Goal: Information Seeking & Learning: Learn about a topic

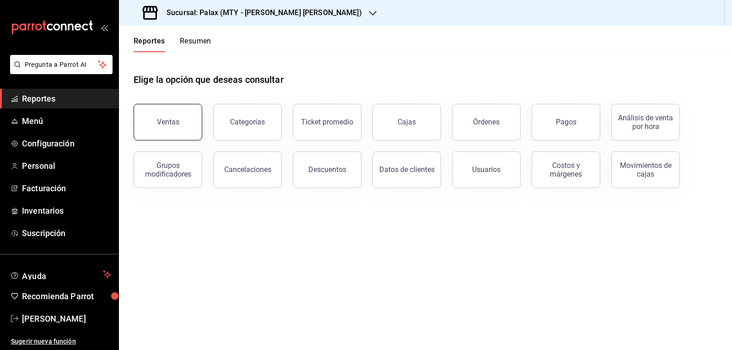
click at [173, 122] on div "Ventas" at bounding box center [168, 122] width 22 height 9
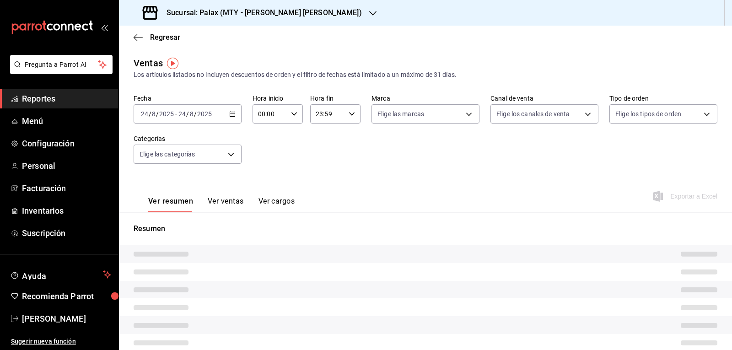
type input "07:00"
type input "23:00"
type input "PARROT,UBER_EATS,RAPPI,DIDI_FOOD,ONLINE"
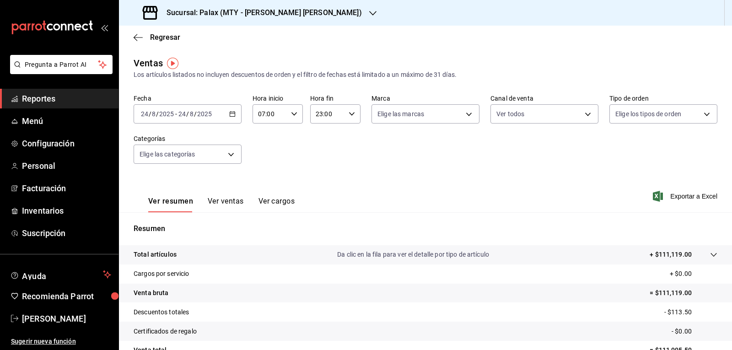
click at [232, 200] on button "Ver ventas" at bounding box center [226, 205] width 36 height 16
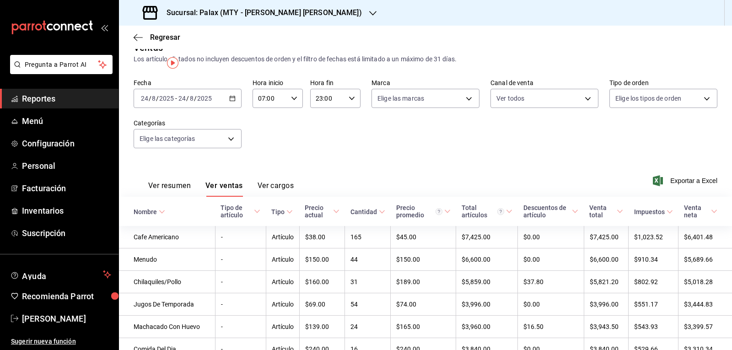
scroll to position [0, 0]
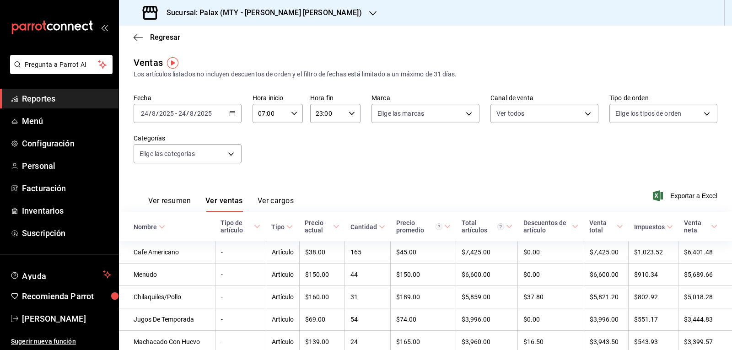
click at [273, 200] on button "Ver cargos" at bounding box center [276, 204] width 37 height 16
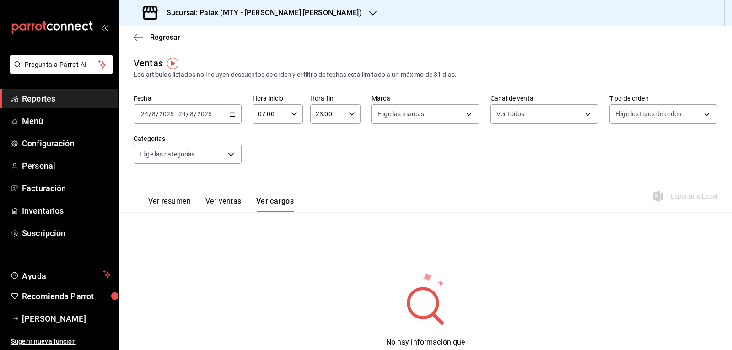
click at [190, 198] on button "Ver resumen" at bounding box center [169, 205] width 43 height 16
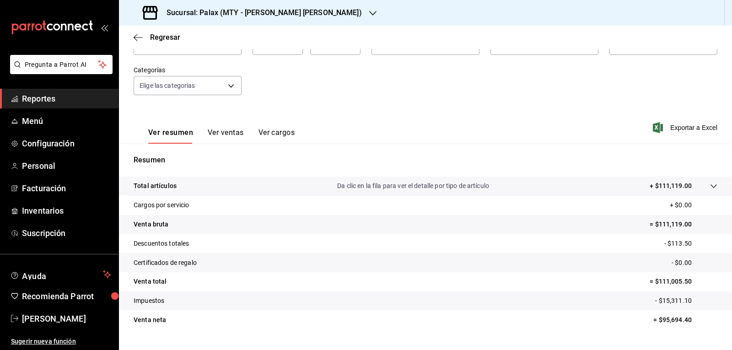
scroll to position [88, 0]
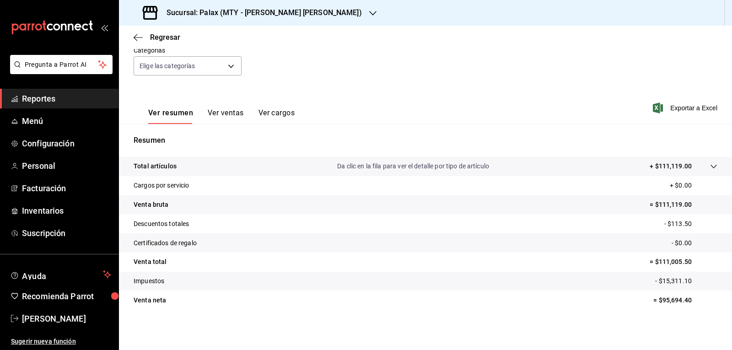
click at [369, 10] on icon "button" at bounding box center [372, 13] width 7 height 7
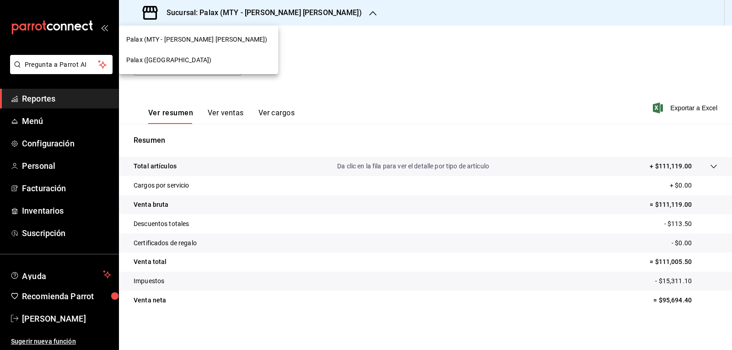
click at [164, 59] on span "Palax ([GEOGRAPHIC_DATA])" at bounding box center [168, 60] width 85 height 10
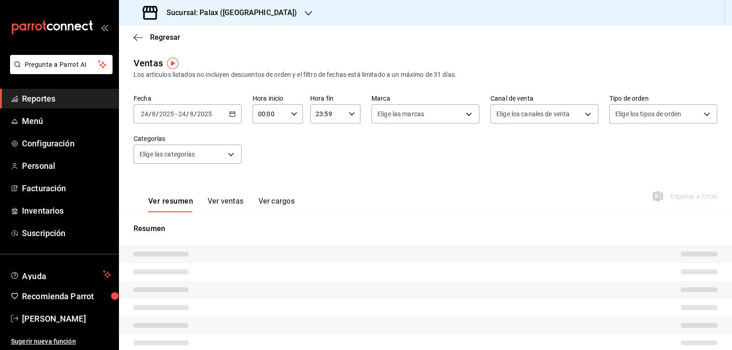
type input "07:00"
type input "23:00"
type input "PARROT,UBER_EATS,RAPPI,DIDI_FOOD,ONLINE"
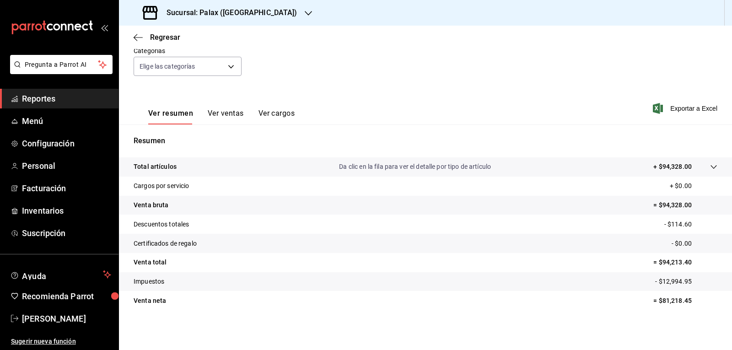
scroll to position [88, 0]
click at [228, 115] on button "Ver ventas" at bounding box center [226, 116] width 36 height 16
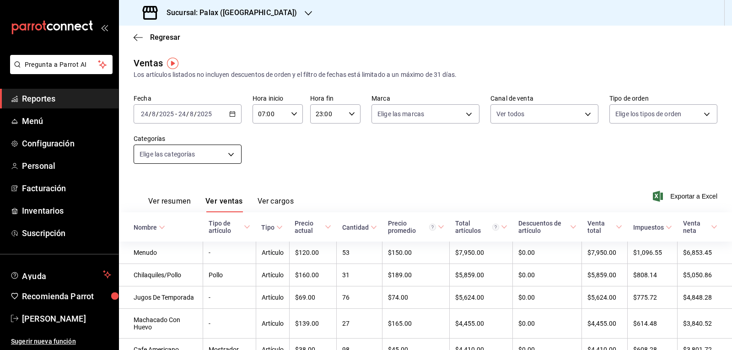
click at [233, 153] on body "Pregunta a Parrot AI Reportes Menú Configuración Personal Facturación Inventari…" at bounding box center [366, 175] width 732 height 350
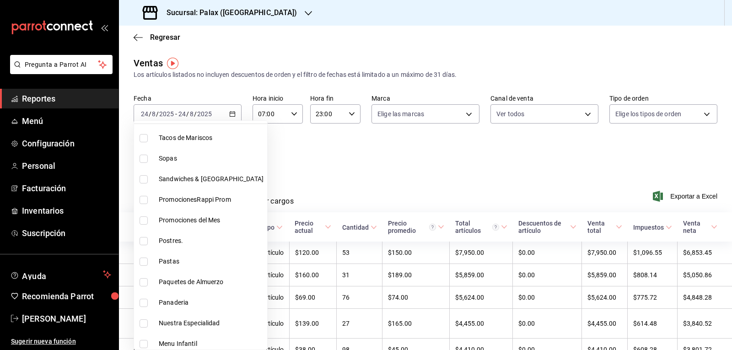
scroll to position [92, 0]
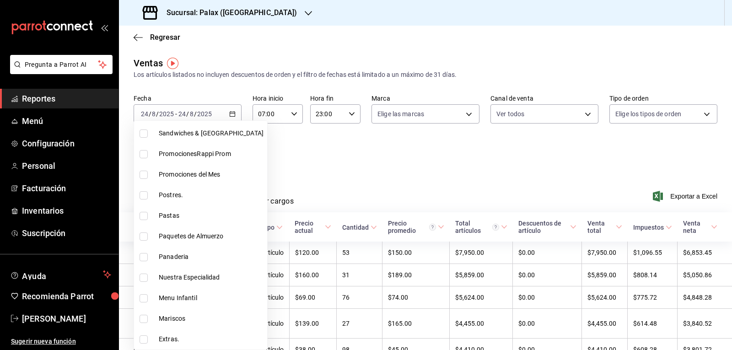
click at [140, 195] on input "checkbox" at bounding box center [144, 195] width 8 height 8
checkbox input "true"
type input "5f074bd3-619d-4e10-94fa-620713841d38"
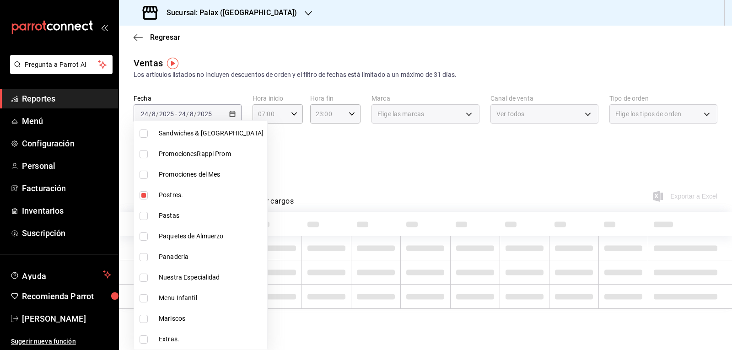
click at [144, 256] on input "checkbox" at bounding box center [144, 257] width 8 height 8
checkbox input "true"
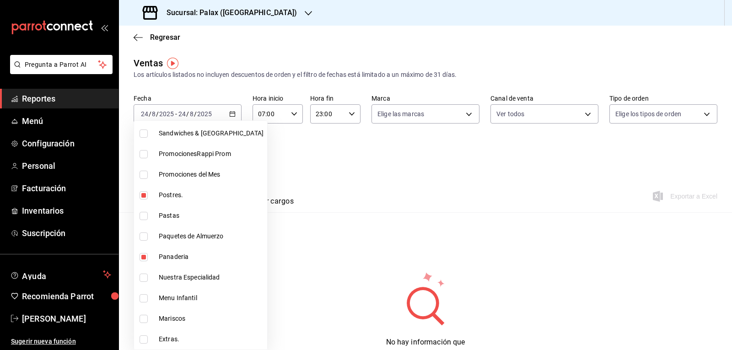
type input "5f074bd3-619d-4e10-94fa-620713841d38,90d14028-a2c9-4fb8-b762-41d9ea373592"
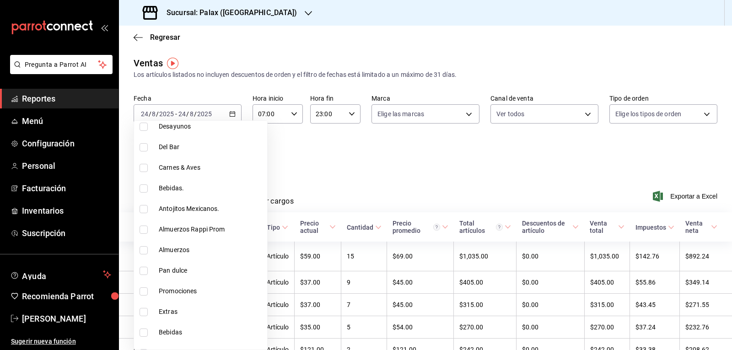
scroll to position [412, 0]
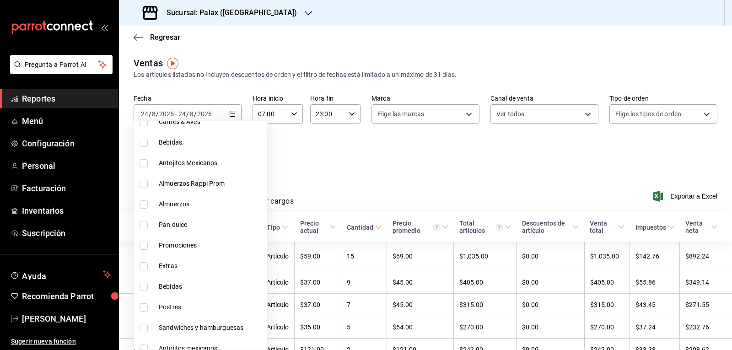
click at [143, 226] on input "checkbox" at bounding box center [144, 225] width 8 height 8
checkbox input "true"
type input "5f074bd3-619d-4e10-94fa-620713841d38,90d14028-a2c9-4fb8-b762-41d9ea373592,a0032…"
click at [142, 306] on input "checkbox" at bounding box center [144, 307] width 8 height 8
checkbox input "true"
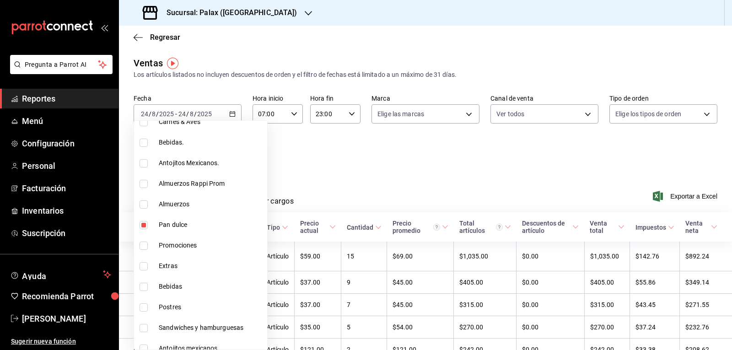
type input "5f074bd3-619d-4e10-94fa-620713841d38,90d14028-a2c9-4fb8-b762-41d9ea373592,a0032…"
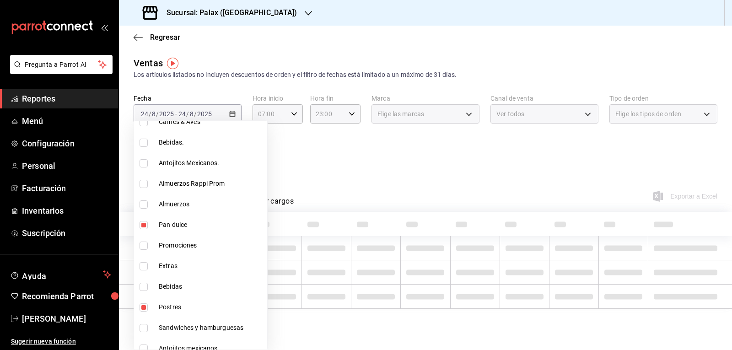
click at [358, 162] on div at bounding box center [366, 175] width 732 height 350
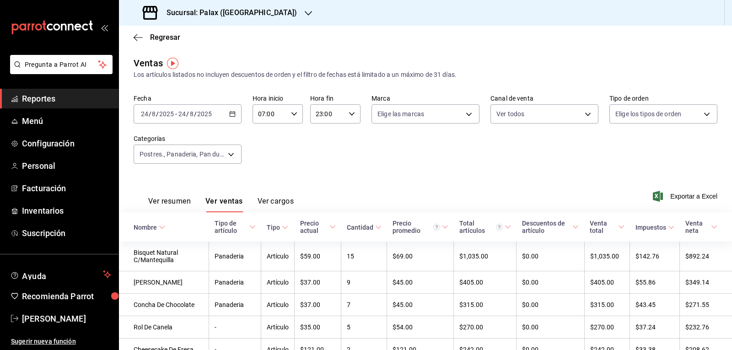
click at [237, 199] on button "Ver ventas" at bounding box center [224, 205] width 38 height 16
click at [231, 158] on body "Pregunta a Parrot AI Reportes Menú Configuración Personal Facturación Inventari…" at bounding box center [366, 175] width 732 height 350
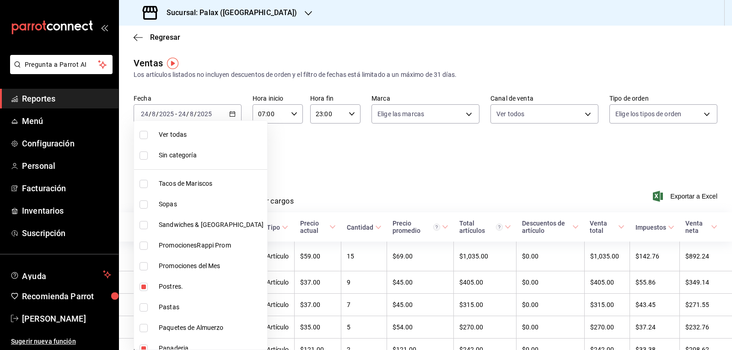
click at [143, 287] on input "checkbox" at bounding box center [144, 287] width 8 height 8
checkbox input "false"
type input "90d14028-a2c9-4fb8-b762-41d9ea373592,a0032ace-f936-4bce-ae72-52a9a3fd0e48,4f2f0…"
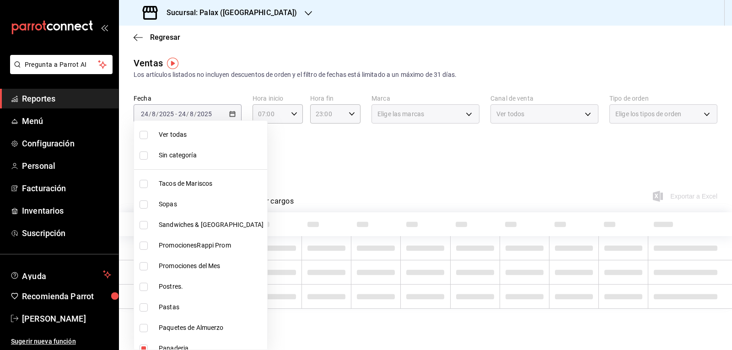
scroll to position [92, 0]
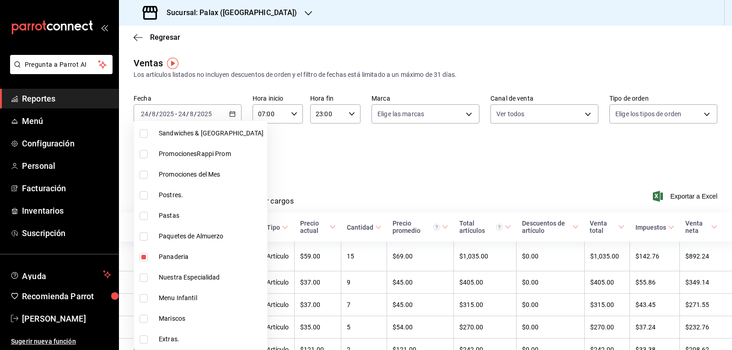
drag, startPoint x: 141, startPoint y: 257, endPoint x: 145, endPoint y: 261, distance: 5.8
click at [142, 257] on input "checkbox" at bounding box center [144, 257] width 8 height 8
checkbox input "false"
type input "a0032ace-f936-4bce-ae72-52a9a3fd0e48,4f2f0c23-db3d-4db8-ae30-dd709ccfaad2"
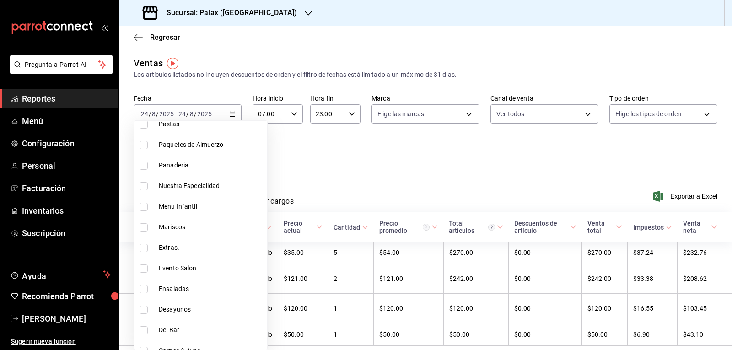
scroll to position [229, 0]
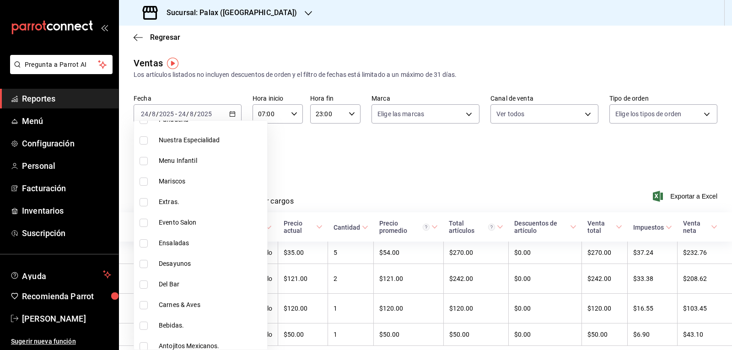
click at [142, 287] on input "checkbox" at bounding box center [144, 284] width 8 height 8
checkbox input "true"
type input "a0032ace-f936-4bce-ae72-52a9a3fd0e48,4f2f0c23-db3d-4db8-ae30-dd709ccfaad2,e5fa1…"
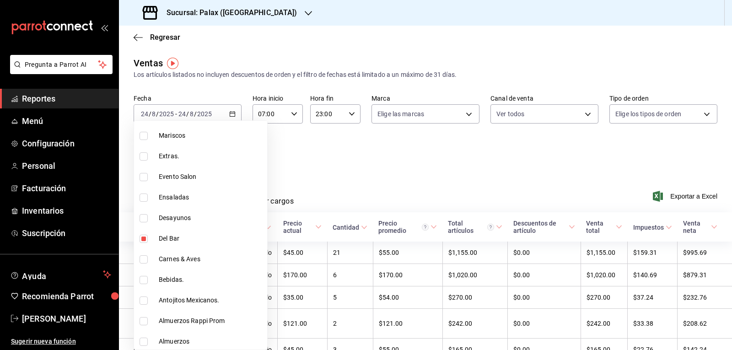
click at [147, 281] on input "checkbox" at bounding box center [144, 280] width 8 height 8
checkbox input "true"
type input "a0032ace-f936-4bce-ae72-52a9a3fd0e48,4f2f0c23-db3d-4db8-ae30-dd709ccfaad2,e5fa1…"
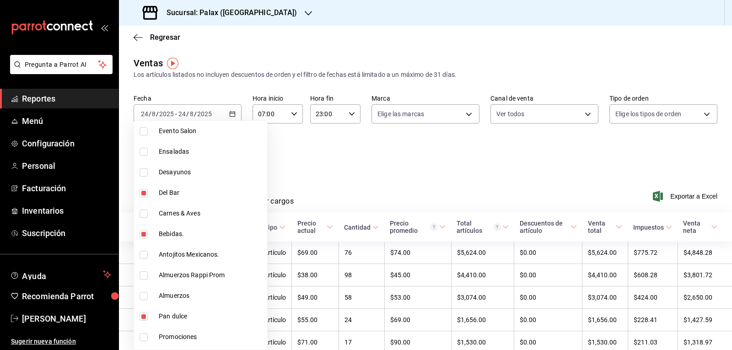
scroll to position [412, 0]
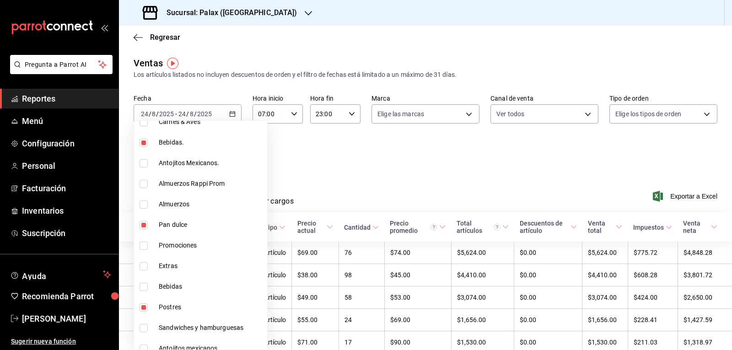
click at [145, 226] on input "checkbox" at bounding box center [144, 225] width 8 height 8
checkbox input "false"
type input "4f2f0c23-db3d-4db8-ae30-dd709ccfaad2,e5fa14e2-c7bb-4afd-b0cf-6d1a2447c4a1,4b821…"
drag, startPoint x: 143, startPoint y: 287, endPoint x: 145, endPoint y: 307, distance: 20.2
click at [143, 286] on input "checkbox" at bounding box center [144, 287] width 8 height 8
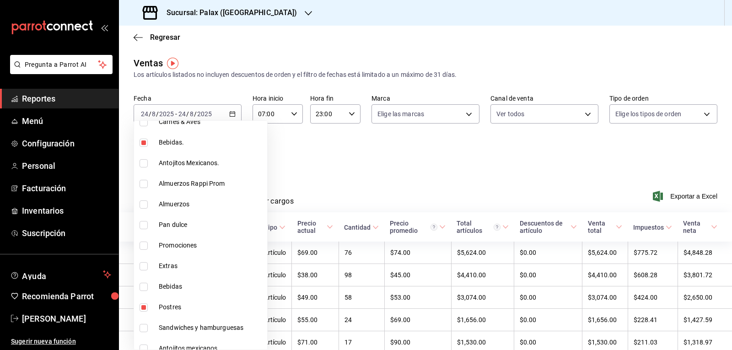
checkbox input "true"
type input "4f2f0c23-db3d-4db8-ae30-dd709ccfaad2,e5fa14e2-c7bb-4afd-b0cf-6d1a2447c4a1,4b821…"
click at [145, 307] on input "checkbox" at bounding box center [144, 307] width 8 height 8
checkbox input "false"
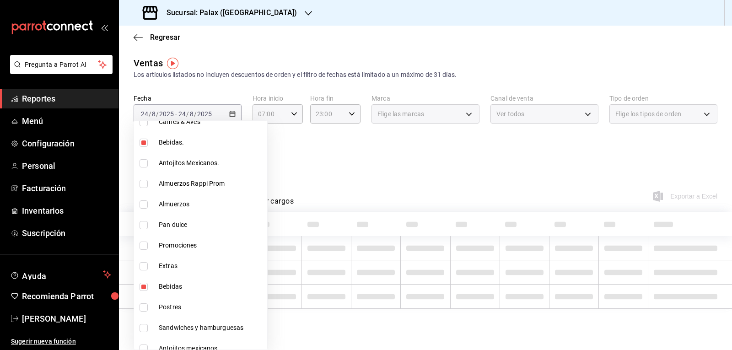
type input "e5fa14e2-c7bb-4afd-b0cf-6d1a2447c4a1,4b82141e-e12f-4992-9202-ab169af21a46,298ad…"
click at [332, 167] on div at bounding box center [366, 175] width 732 height 350
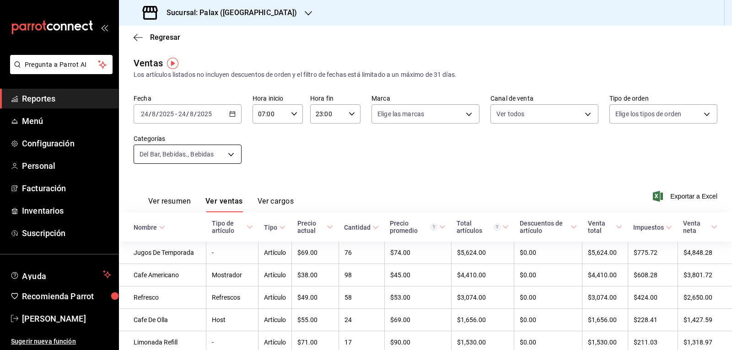
click at [232, 150] on body "Pregunta a Parrot AI Reportes Menú Configuración Personal Facturación Inventari…" at bounding box center [366, 175] width 732 height 350
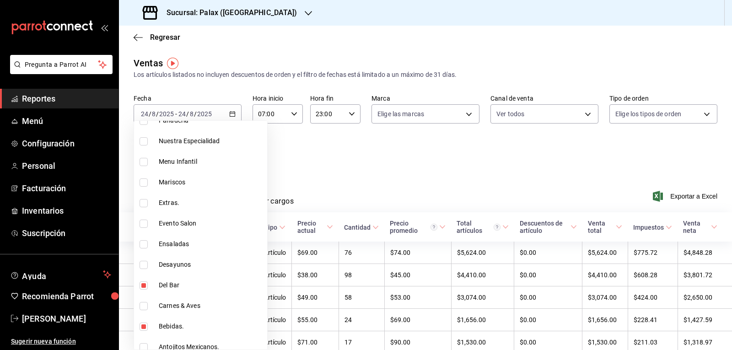
scroll to position [229, 0]
click at [142, 286] on input "checkbox" at bounding box center [144, 284] width 8 height 8
checkbox input "false"
type input "4b82141e-e12f-4992-9202-ab169af21a46,298ad22d-d191-4db8-803f-5c79ba81ed50"
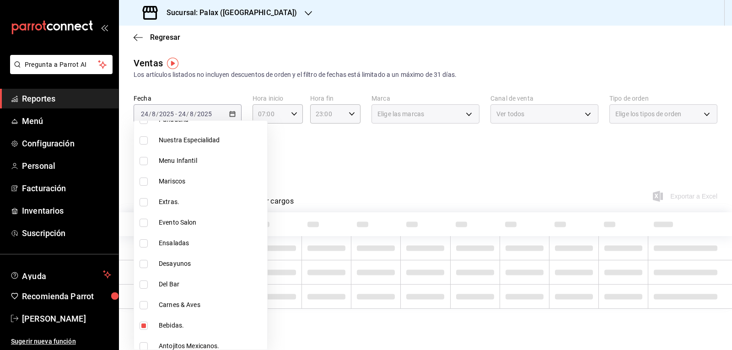
click at [142, 323] on input "checkbox" at bounding box center [144, 326] width 8 height 8
checkbox input "false"
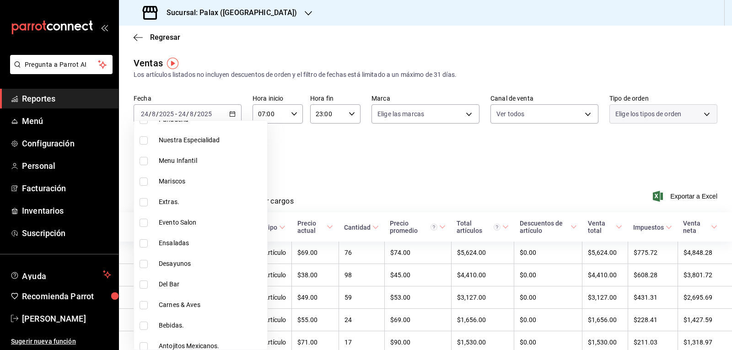
type input "298ad22d-d191-4db8-803f-5c79ba81ed50"
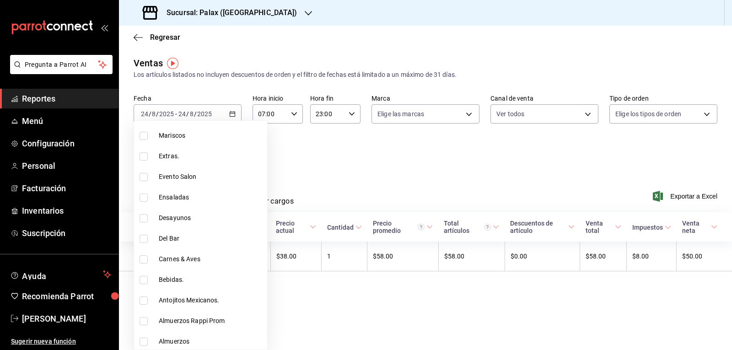
click at [142, 301] on input "checkbox" at bounding box center [144, 300] width 8 height 8
checkbox input "true"
type input "298ad22d-d191-4db8-803f-5c79ba81ed50,835bae4d-00d1-4292-acff-d249e8f21cd4"
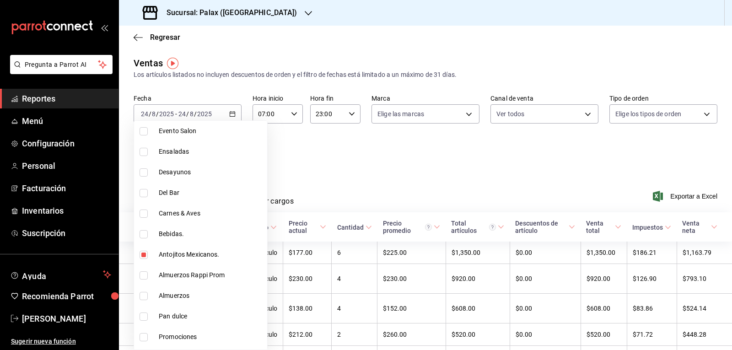
scroll to position [412, 0]
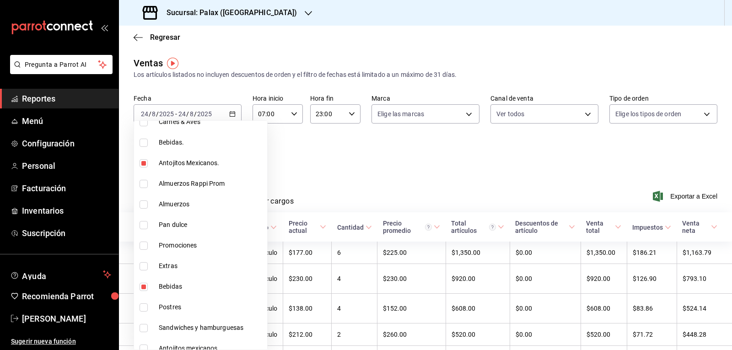
click at [145, 287] on input "checkbox" at bounding box center [144, 287] width 8 height 8
checkbox input "false"
type input "835bae4d-00d1-4292-acff-d249e8f21cd4"
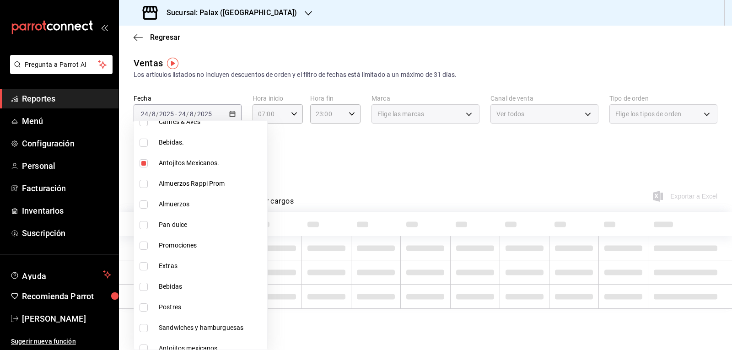
click at [371, 152] on div at bounding box center [366, 175] width 732 height 350
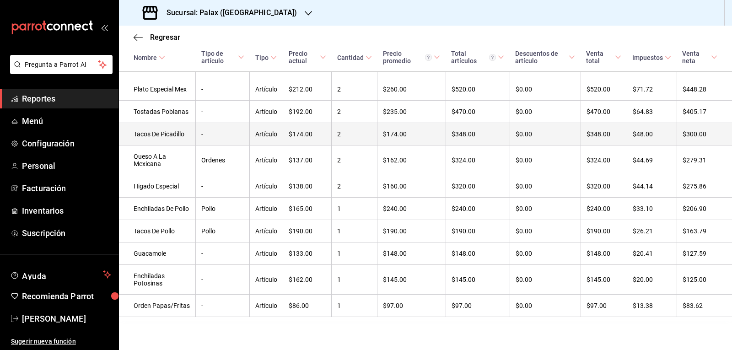
scroll to position [279, 0]
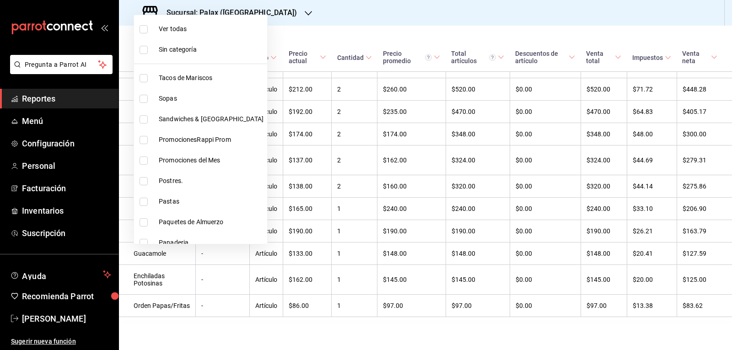
click at [364, 5] on div at bounding box center [366, 175] width 732 height 350
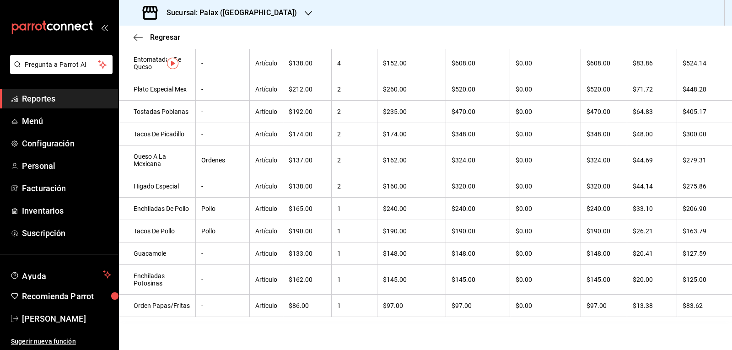
scroll to position [0, 0]
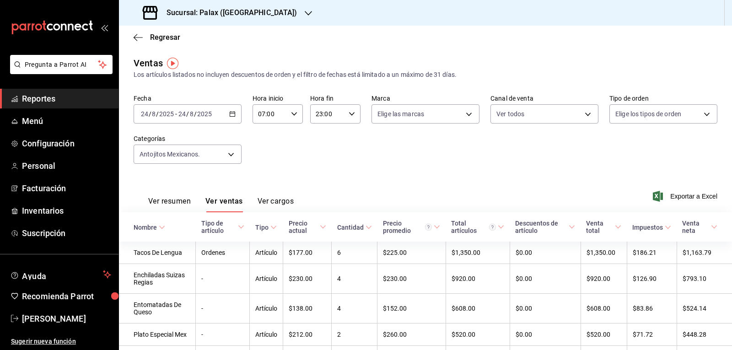
click at [352, 114] on div "23:00 Hora fin" at bounding box center [335, 113] width 50 height 19
click at [320, 145] on span "15" at bounding box center [320, 146] width 11 height 7
type input "15:00"
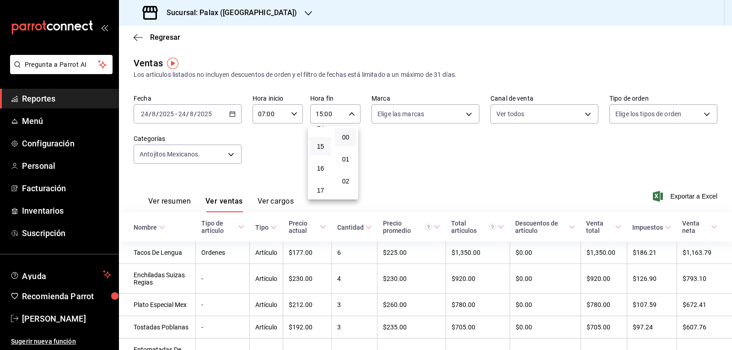
click at [160, 203] on div at bounding box center [366, 175] width 732 height 350
click at [272, 198] on button "Ver cargos" at bounding box center [276, 205] width 37 height 16
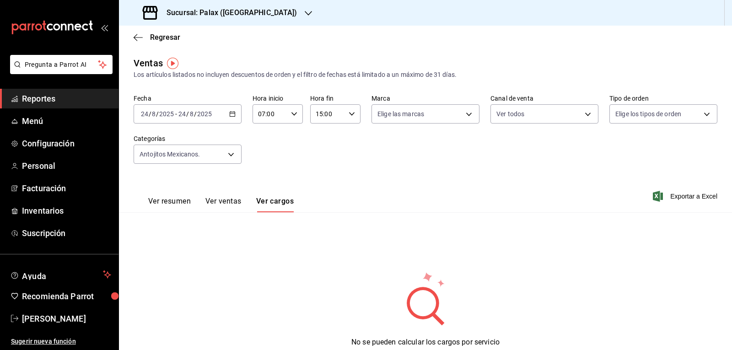
click at [182, 202] on button "Ver resumen" at bounding box center [169, 205] width 43 height 16
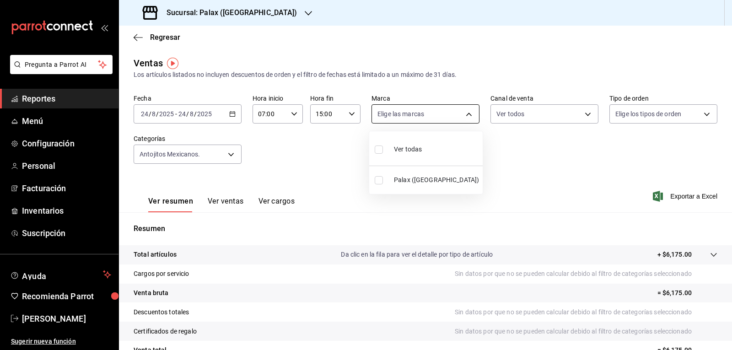
click at [467, 110] on body "Pregunta a Parrot AI Reportes Menú Configuración Personal Facturación Inventari…" at bounding box center [366, 175] width 732 height 350
drag, startPoint x: 380, startPoint y: 147, endPoint x: 506, endPoint y: 132, distance: 126.2
click at [387, 150] on div "Ver todas" at bounding box center [398, 149] width 47 height 20
type input "8510d572-c45f-4696-9a08-afbf2d111022"
checkbox input "true"
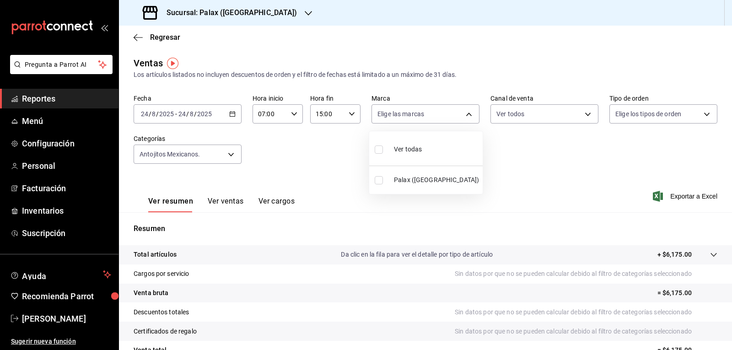
checkbox input "true"
click at [582, 116] on div at bounding box center [366, 175] width 732 height 350
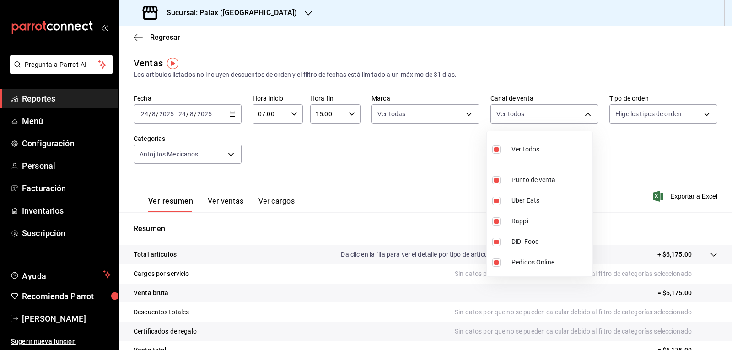
click at [582, 116] on body "Pregunta a Parrot AI Reportes Menú Configuración Personal Facturación Inventari…" at bounding box center [366, 175] width 732 height 350
click at [705, 115] on div at bounding box center [366, 175] width 732 height 350
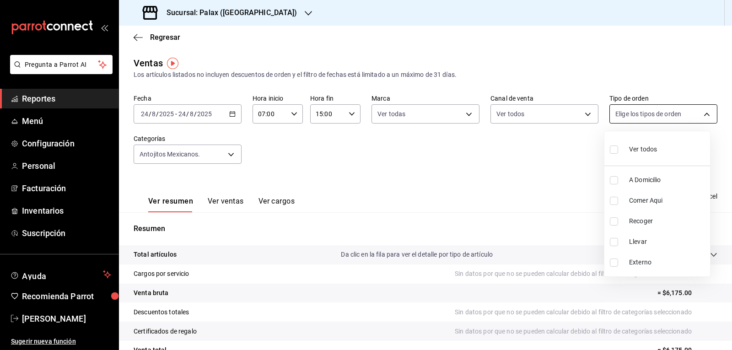
click at [705, 115] on body "Pregunta a Parrot AI Reportes Menú Configuración Personal Facturación Inventari…" at bounding box center [366, 175] width 732 height 350
click at [615, 149] on input "checkbox" at bounding box center [614, 149] width 8 height 8
checkbox input "true"
type input "6d325fbd-53e7-4f6b-8d89-6356796c0e8d,b8c2ff7f-0c1f-4fef-80cf-bc155c6bbc3b,a732b…"
checkbox input "true"
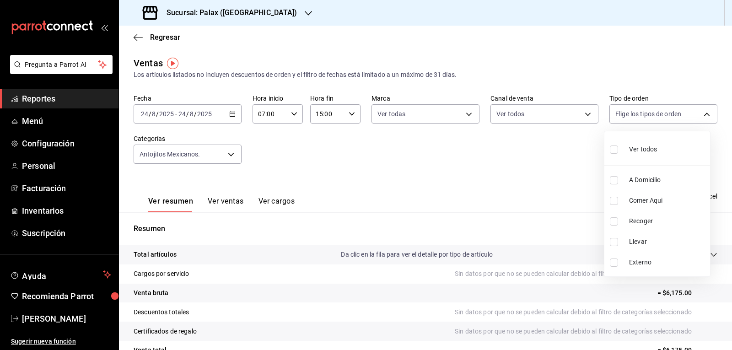
checkbox input "true"
click at [231, 148] on div at bounding box center [366, 175] width 732 height 350
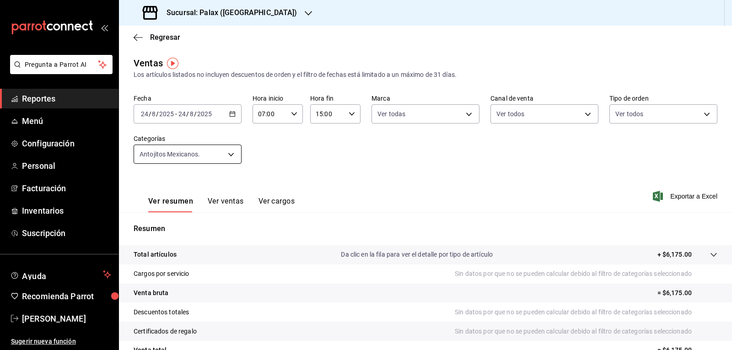
click at [228, 159] on body "Pregunta a Parrot AI Reportes Menú Configuración Personal Facturación Inventari…" at bounding box center [366, 175] width 732 height 350
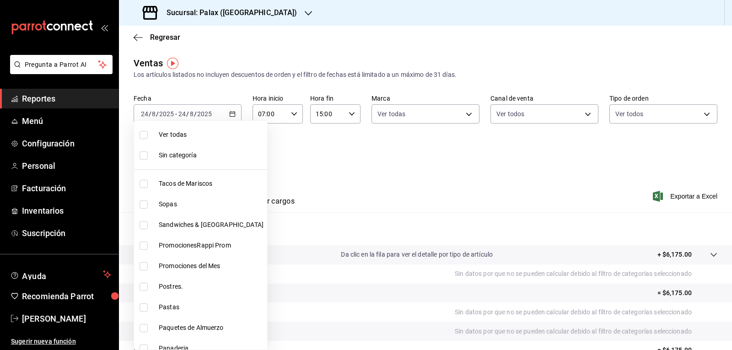
click at [145, 136] on input "checkbox" at bounding box center [144, 135] width 8 height 8
checkbox input "true"
type input "7fa229bc-c9d3-4dba-9758-ee0117d8b32c,874e04fd-13f0-4277-bc95-ee84bfec7f9b,7d801…"
checkbox input "true"
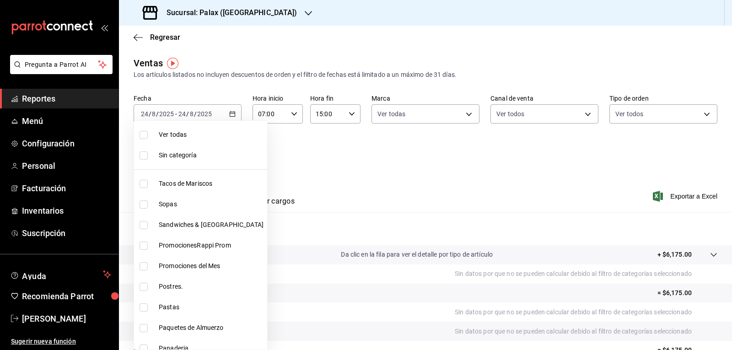
checkbox input "true"
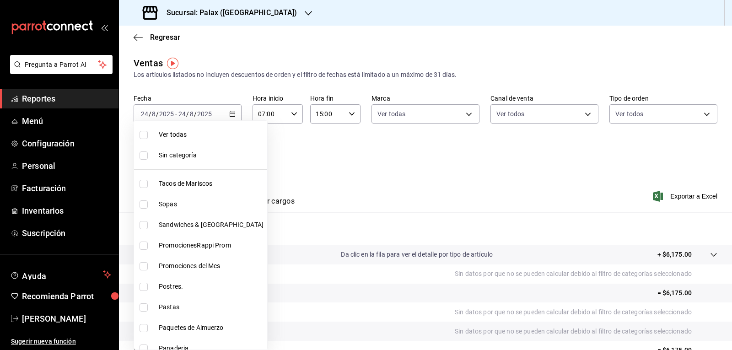
checkbox input "true"
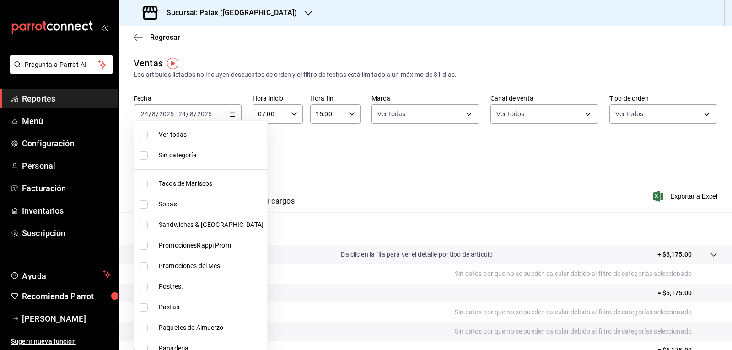
checkbox input "true"
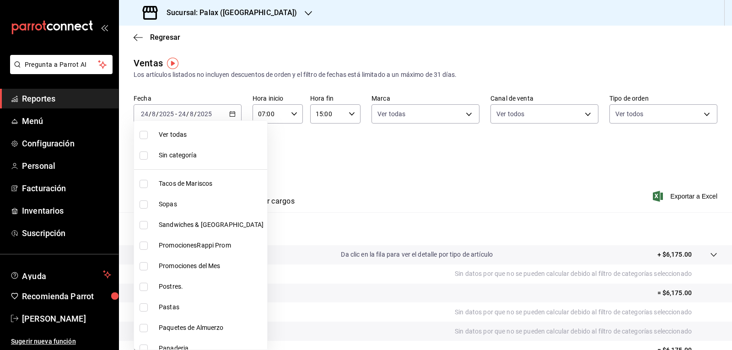
checkbox input "true"
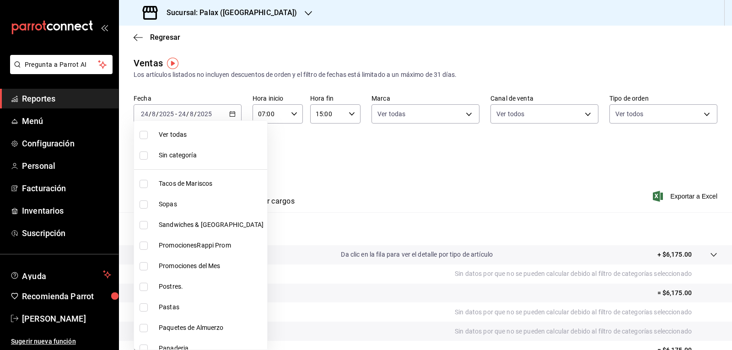
checkbox input "true"
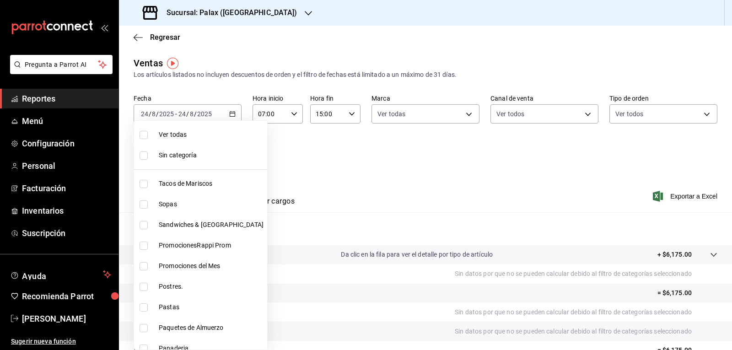
checkbox input "true"
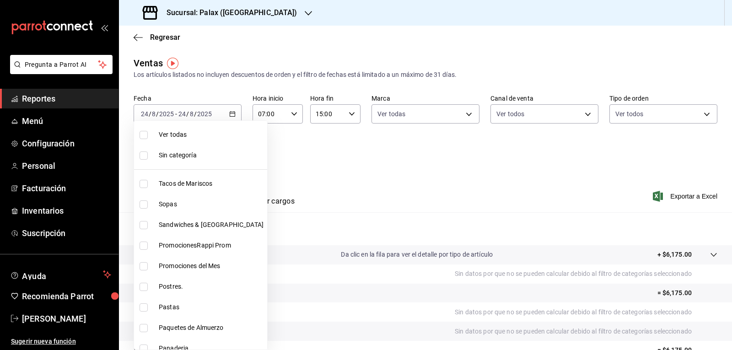
checkbox input "true"
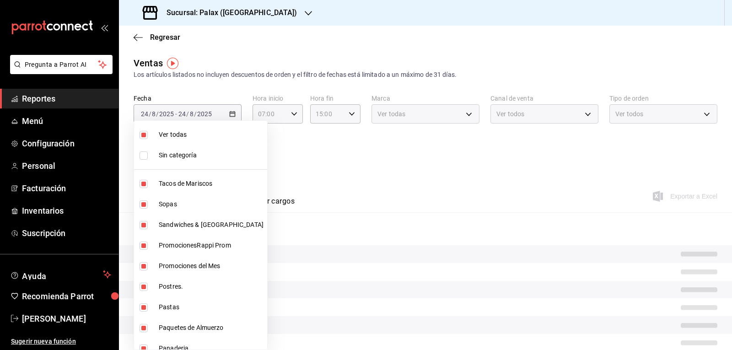
click at [360, 164] on div at bounding box center [366, 175] width 732 height 350
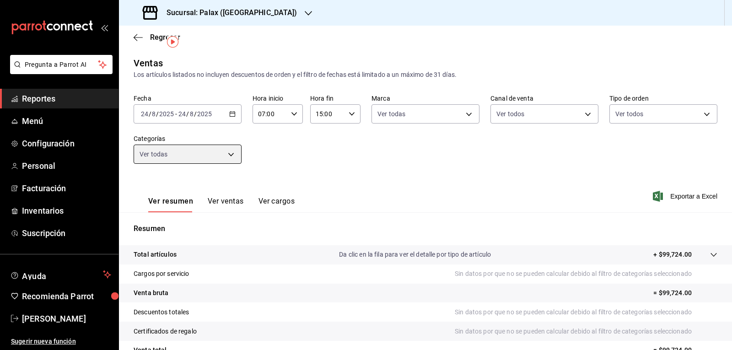
scroll to position [88, 0]
